Goal: Task Accomplishment & Management: Complete application form

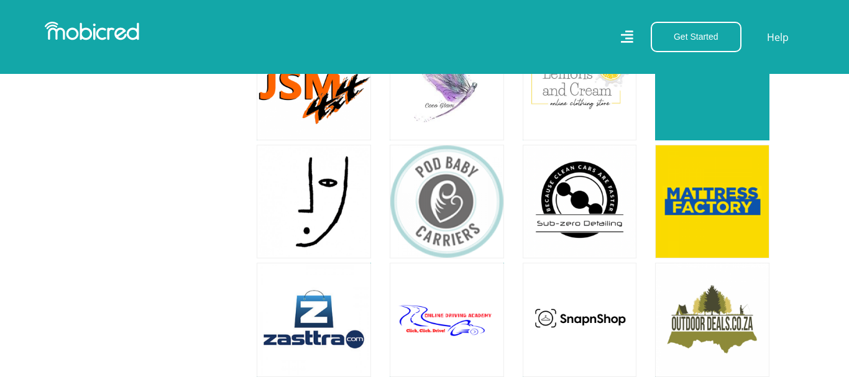
scroll to position [5260, 0]
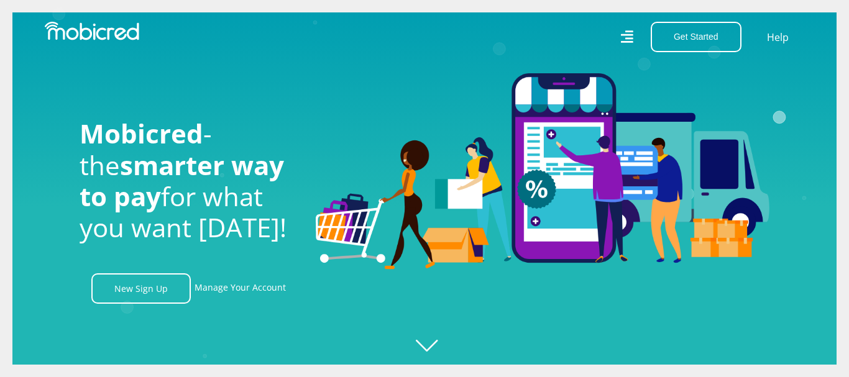
scroll to position [444, 0]
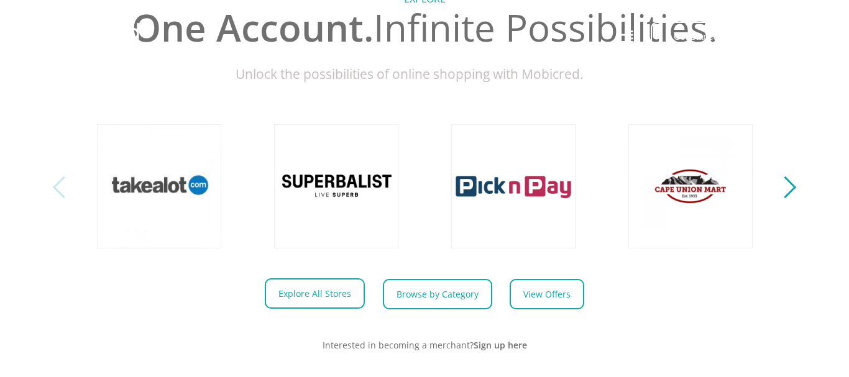
click at [328, 285] on link "Explore All Stores" at bounding box center [315, 293] width 100 height 30
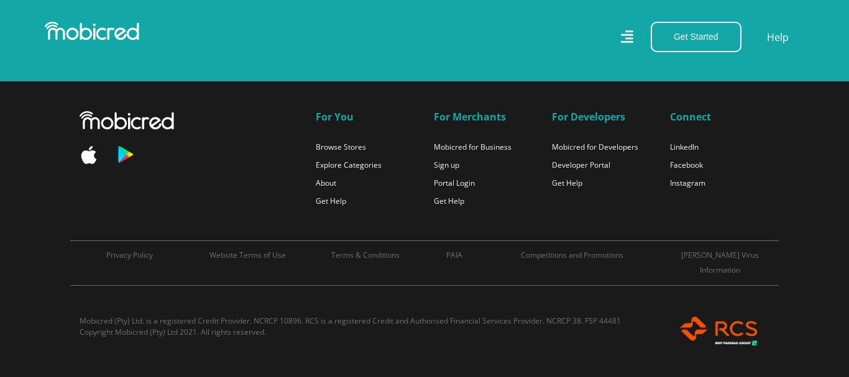
scroll to position [3993, 0]
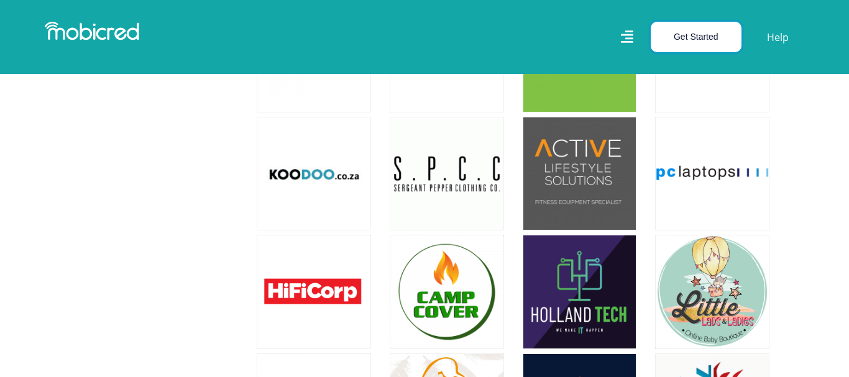
click at [704, 32] on button "Get Started" at bounding box center [696, 37] width 91 height 30
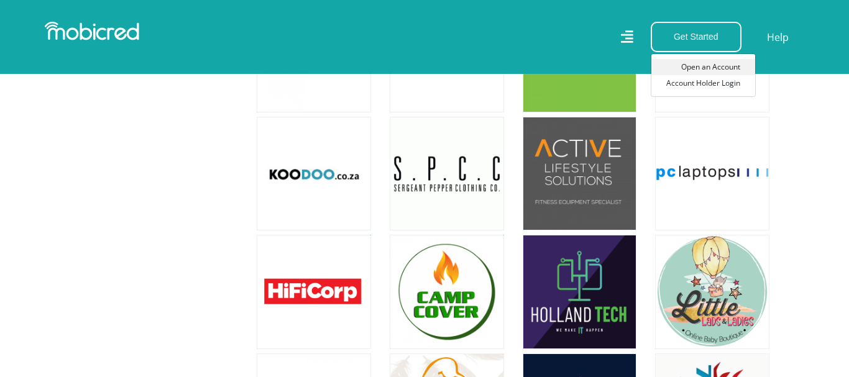
click at [696, 68] on link "Open an Account" at bounding box center [703, 67] width 104 height 16
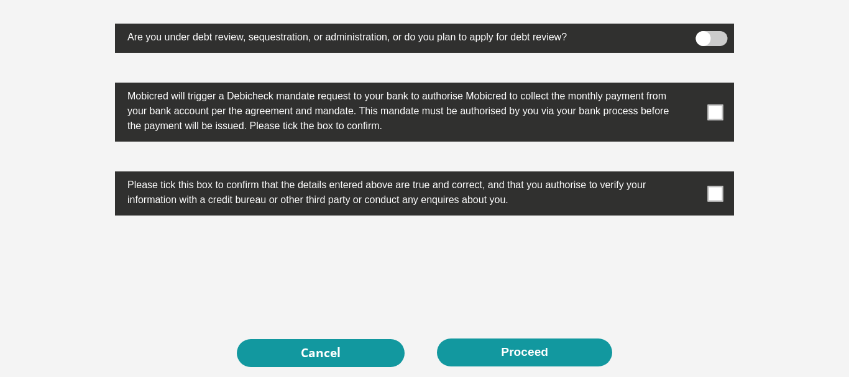
scroll to position [3765, 0]
